Goal: Task Accomplishment & Management: Manage account settings

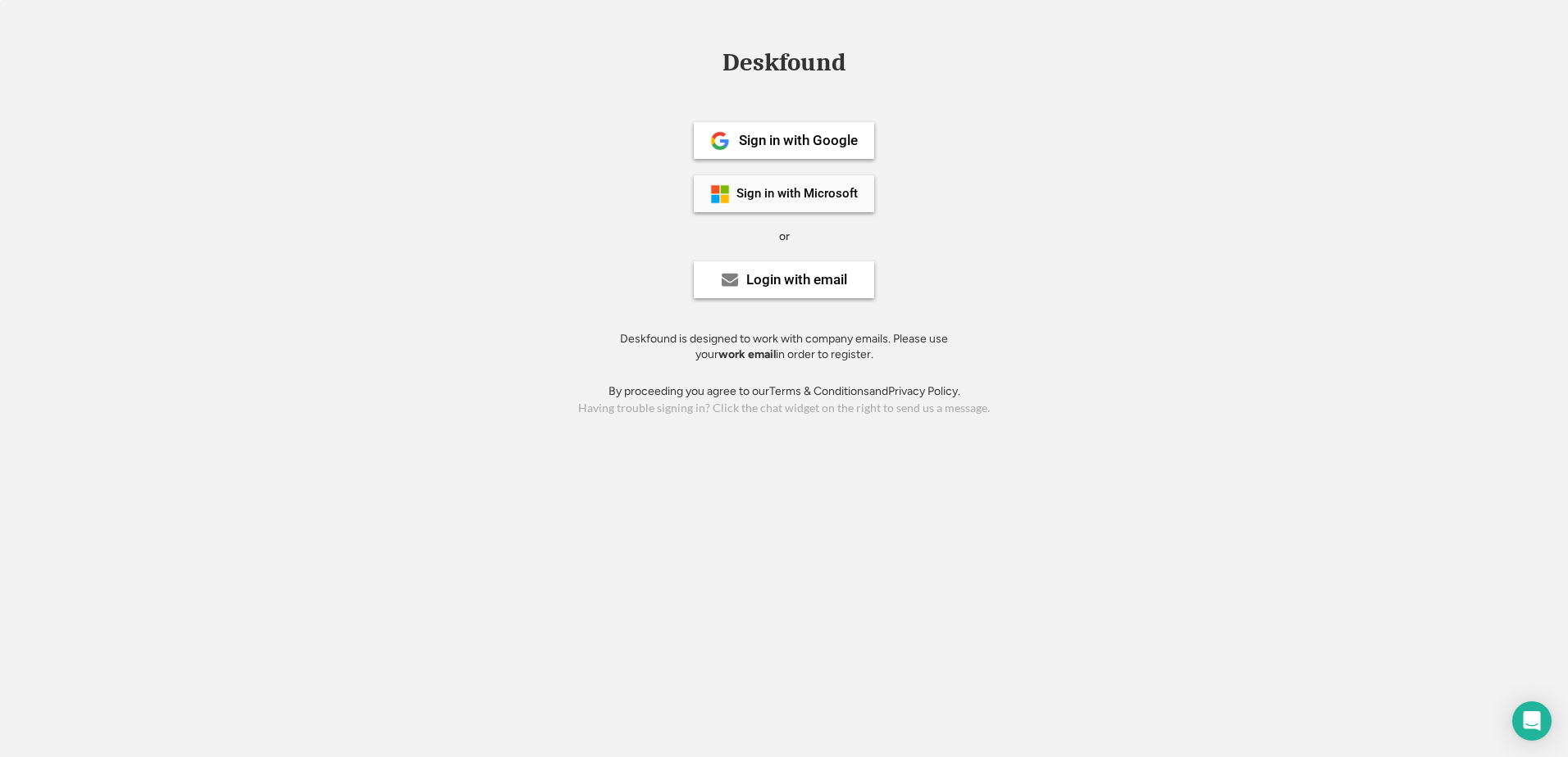
click at [793, 199] on div "Sign in with Microsoft" at bounding box center [796, 194] width 121 height 13
click at [837, 191] on div "Sign in with Microsoft" at bounding box center [796, 194] width 121 height 13
click at [828, 188] on div "Sign in with Microsoft" at bounding box center [796, 194] width 121 height 13
click at [801, 268] on div "Login with email" at bounding box center [784, 280] width 181 height 37
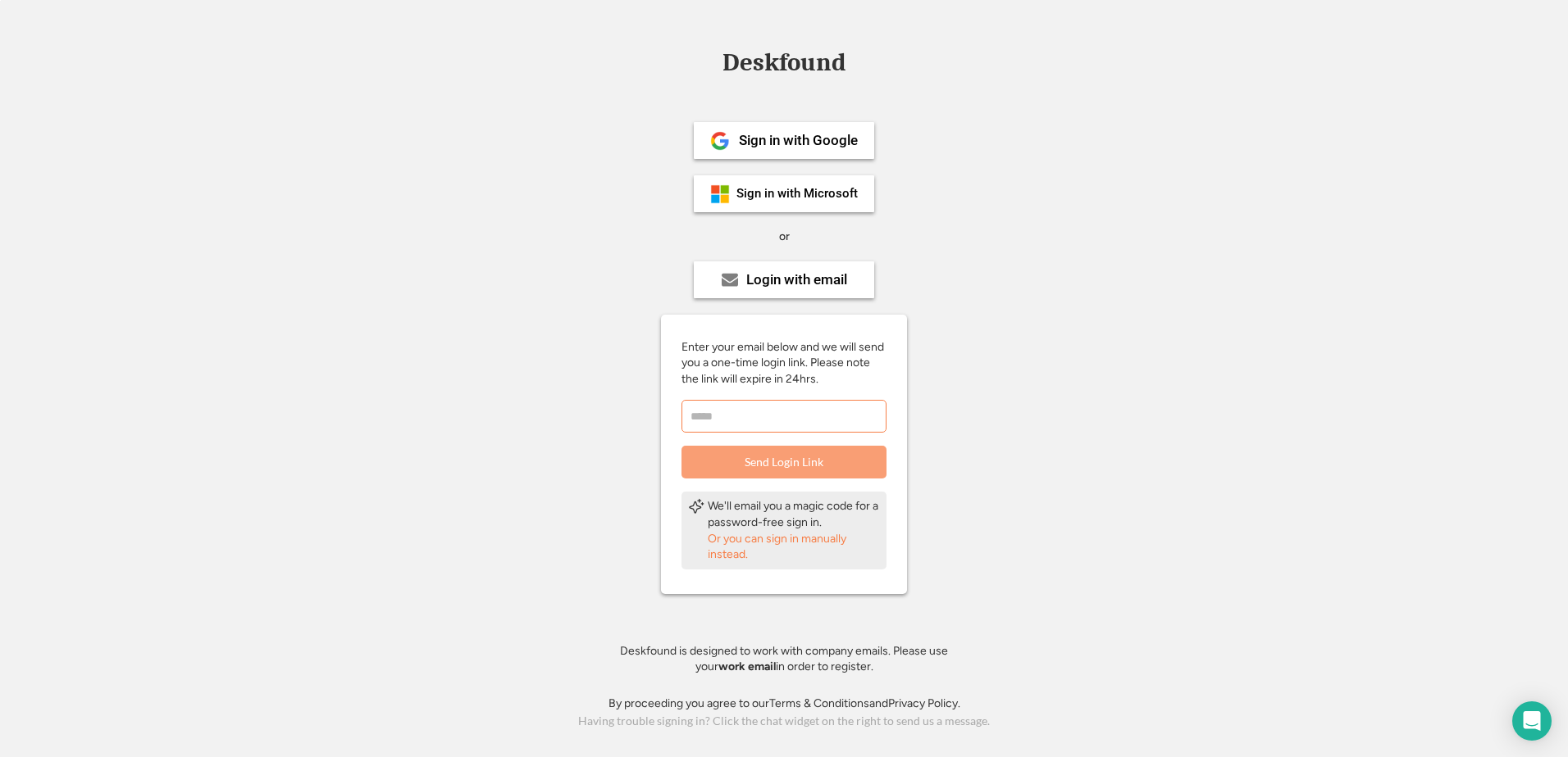
click at [790, 405] on input "email" at bounding box center [784, 416] width 205 height 32
type input "**********"
click at [806, 458] on button "Send Login Link" at bounding box center [784, 462] width 205 height 32
